Goal: Check status

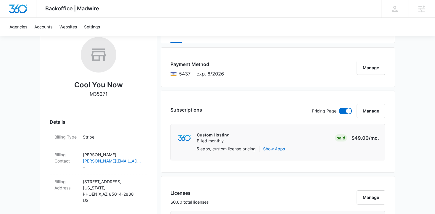
scroll to position [94, 0]
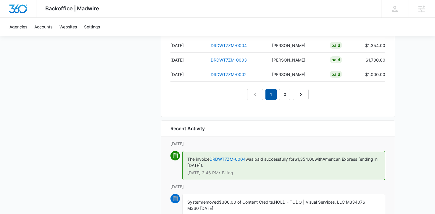
scroll to position [622, 0]
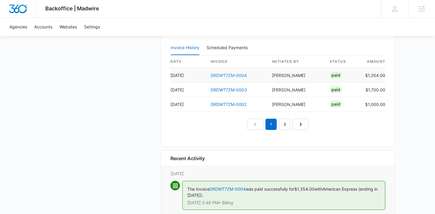
click at [226, 75] on link "DRDWT7ZM-0004" at bounding box center [229, 75] width 36 height 5
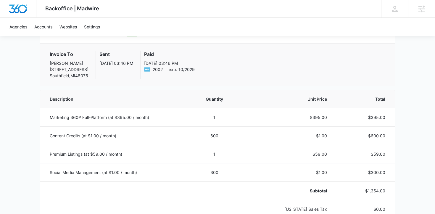
scroll to position [21, 0]
